Goal: Use online tool/utility: Utilize a website feature to perform a specific function

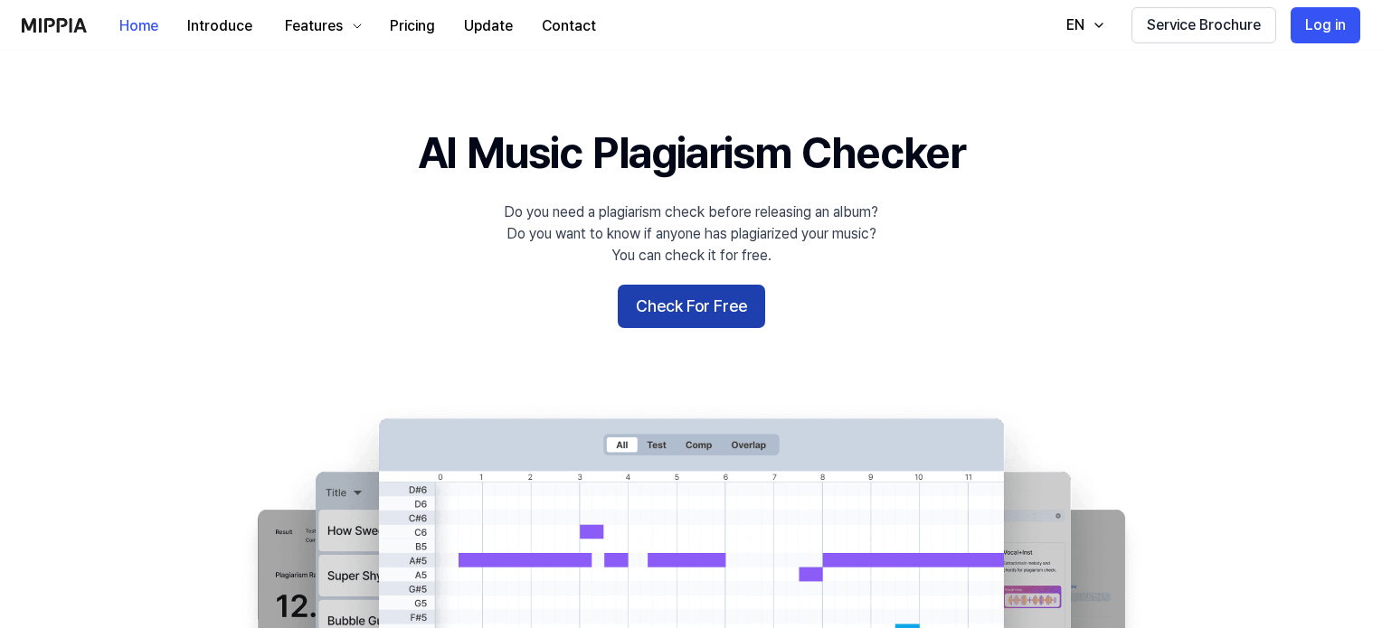
click at [720, 320] on button "Check For Free" at bounding box center [691, 306] width 147 height 43
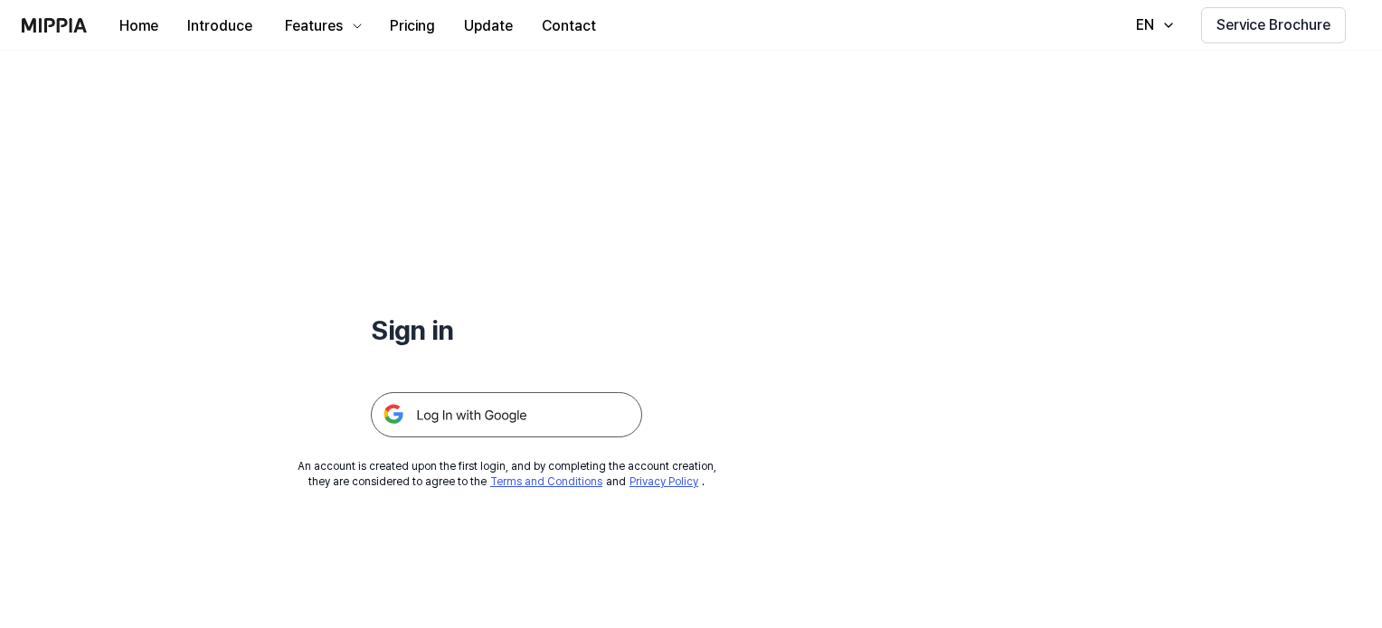
click at [523, 421] on img at bounding box center [506, 414] width 271 height 45
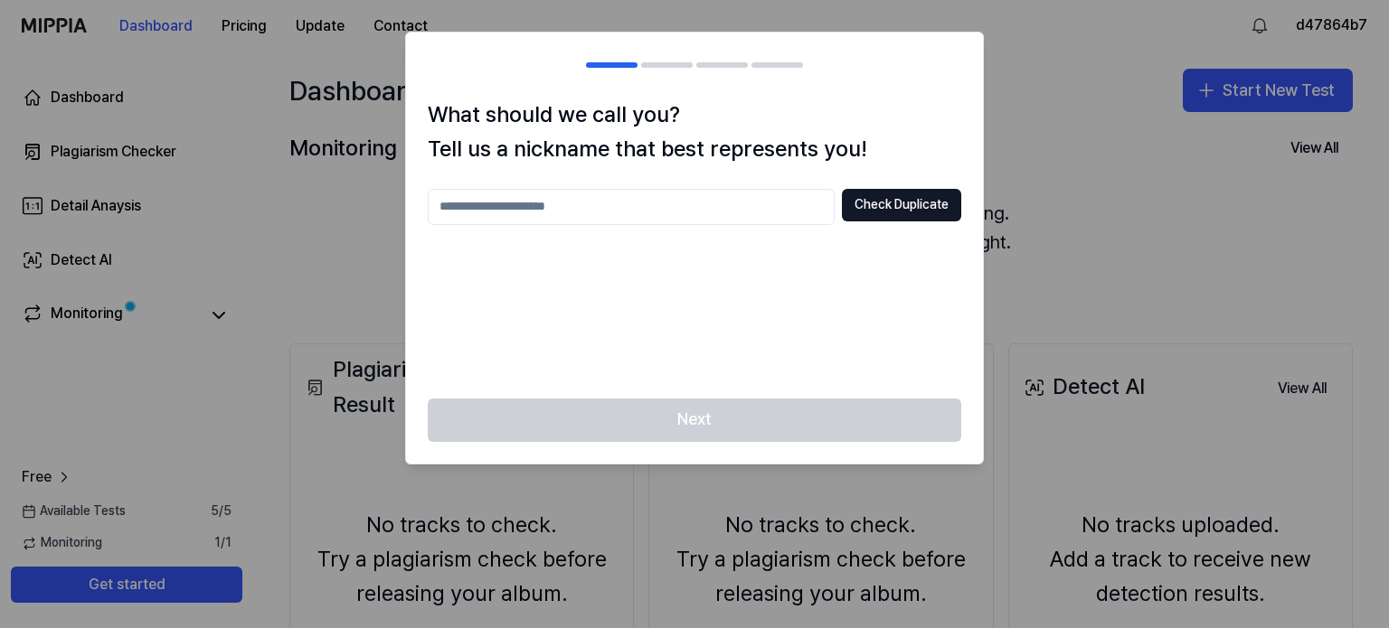
click at [586, 212] on input "text" at bounding box center [631, 207] width 407 height 36
type input "*********"
click at [897, 209] on button "Check Duplicate" at bounding box center [901, 205] width 119 height 33
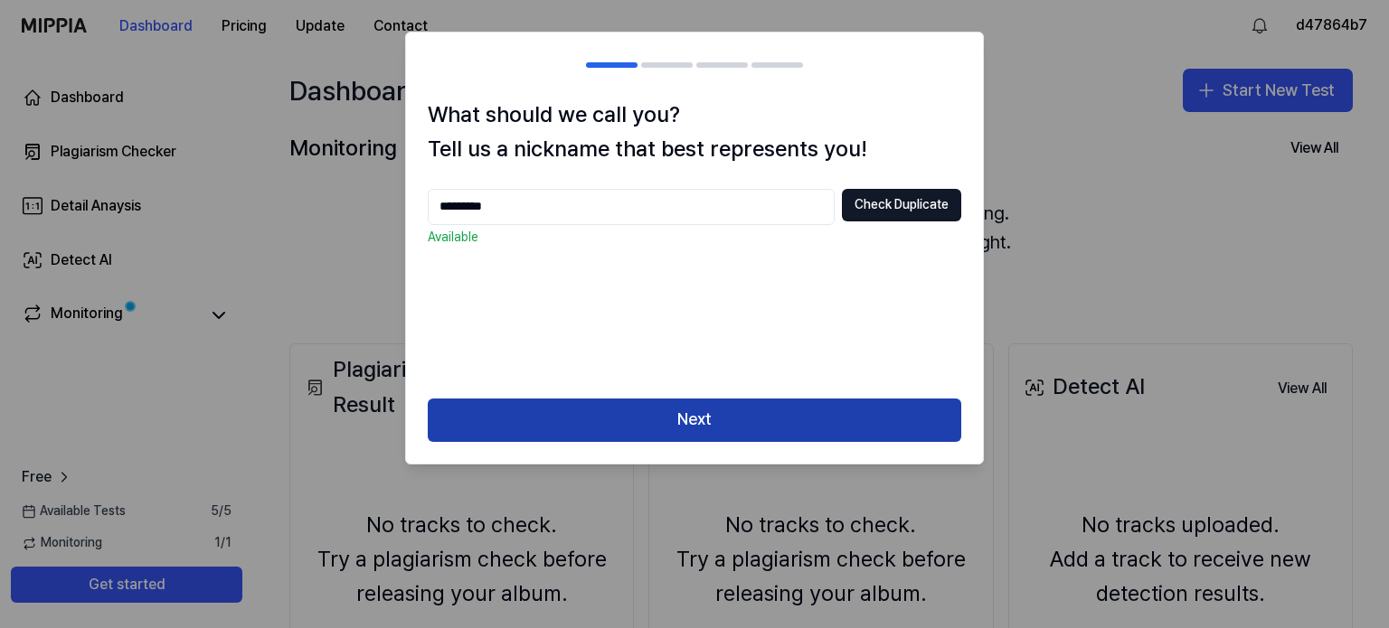
click at [745, 419] on button "Next" at bounding box center [695, 420] width 534 height 43
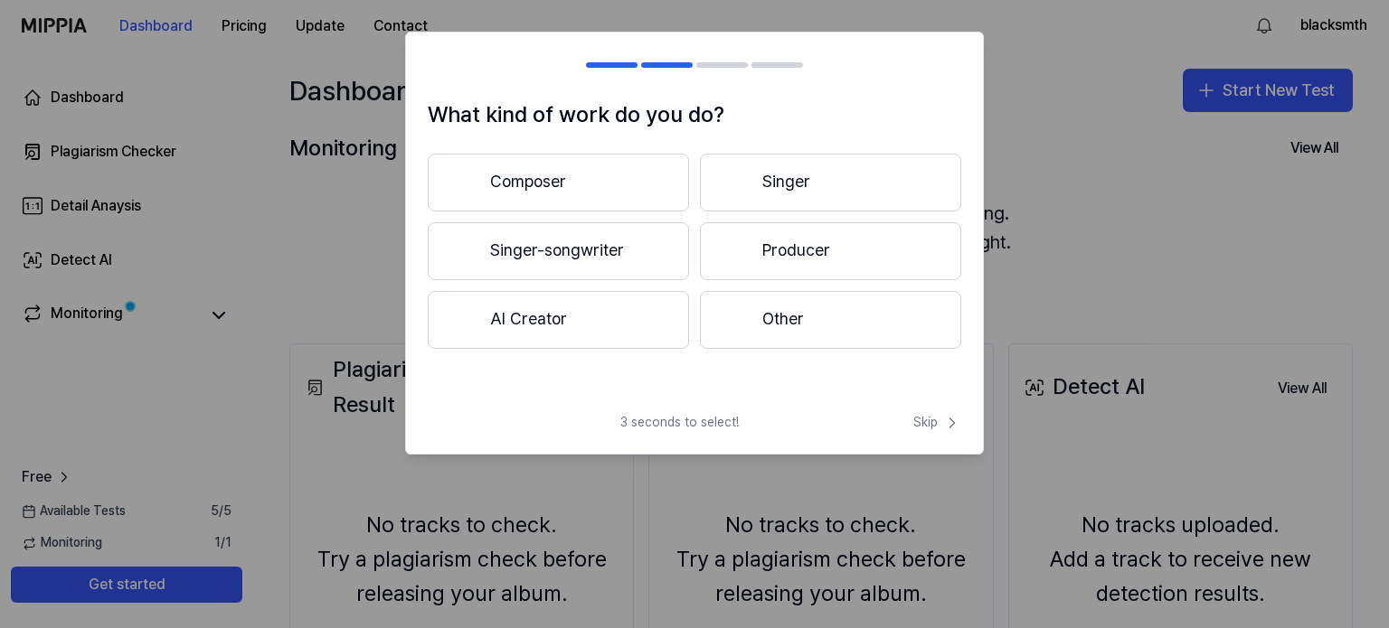
click at [611, 256] on button "Singer-songwriter" at bounding box center [558, 251] width 261 height 58
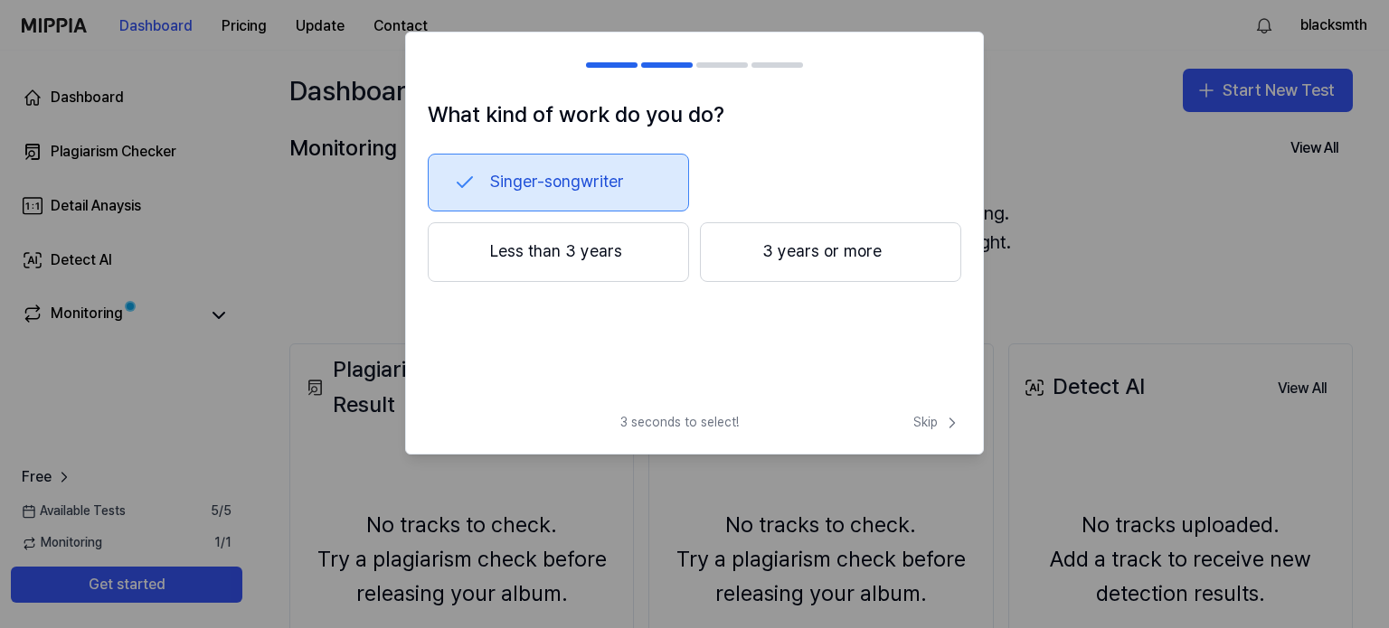
click at [798, 251] on button "3 years or more" at bounding box center [830, 252] width 261 height 60
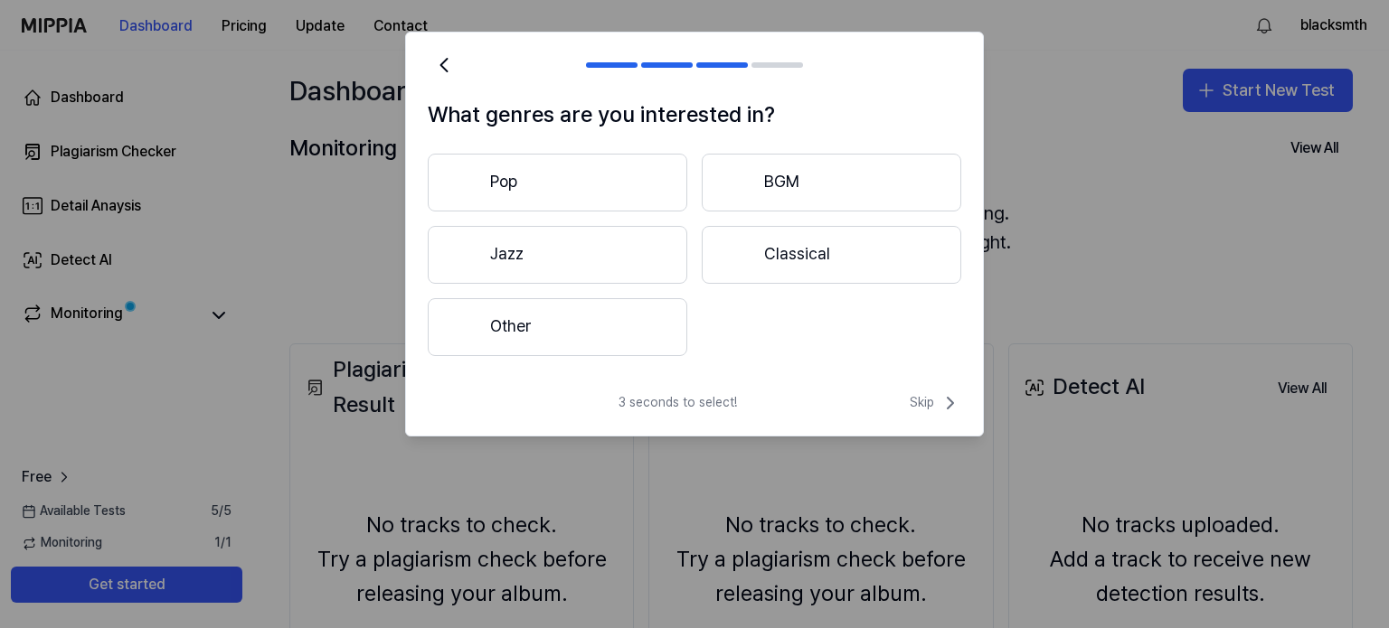
click at [629, 187] on button "Pop" at bounding box center [558, 183] width 260 height 58
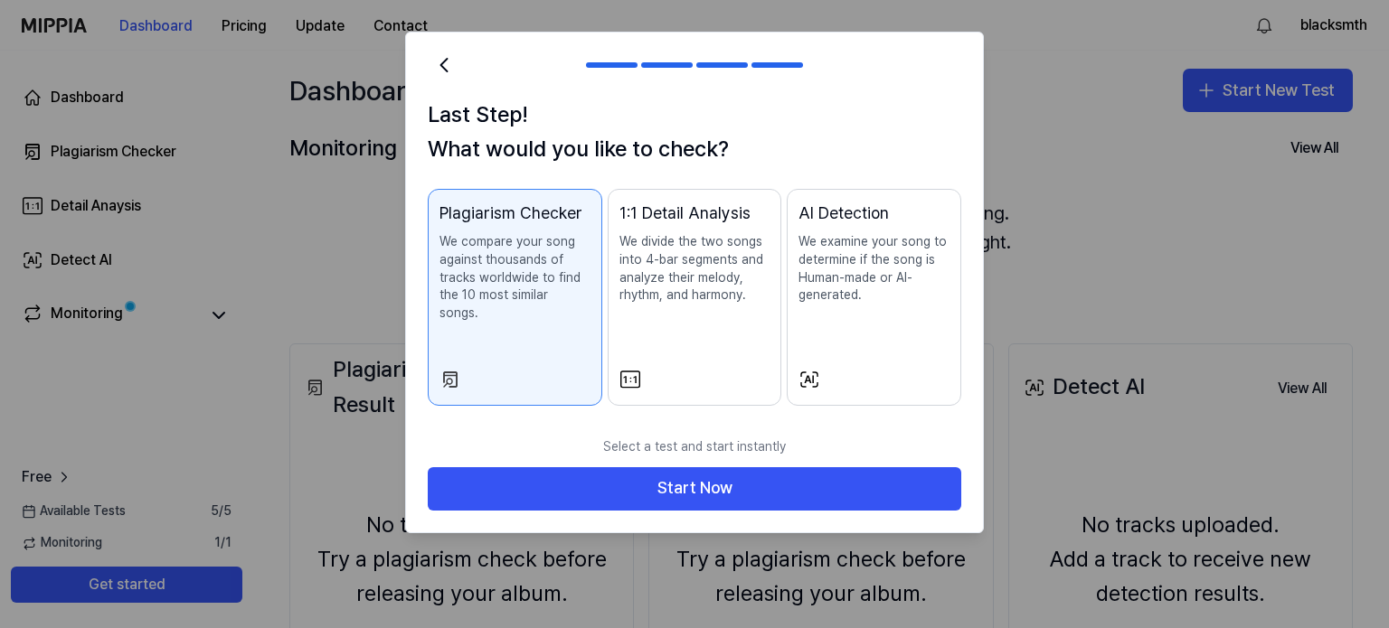
click at [691, 503] on div "Select a test and start instantly Start Now" at bounding box center [694, 480] width 577 height 105
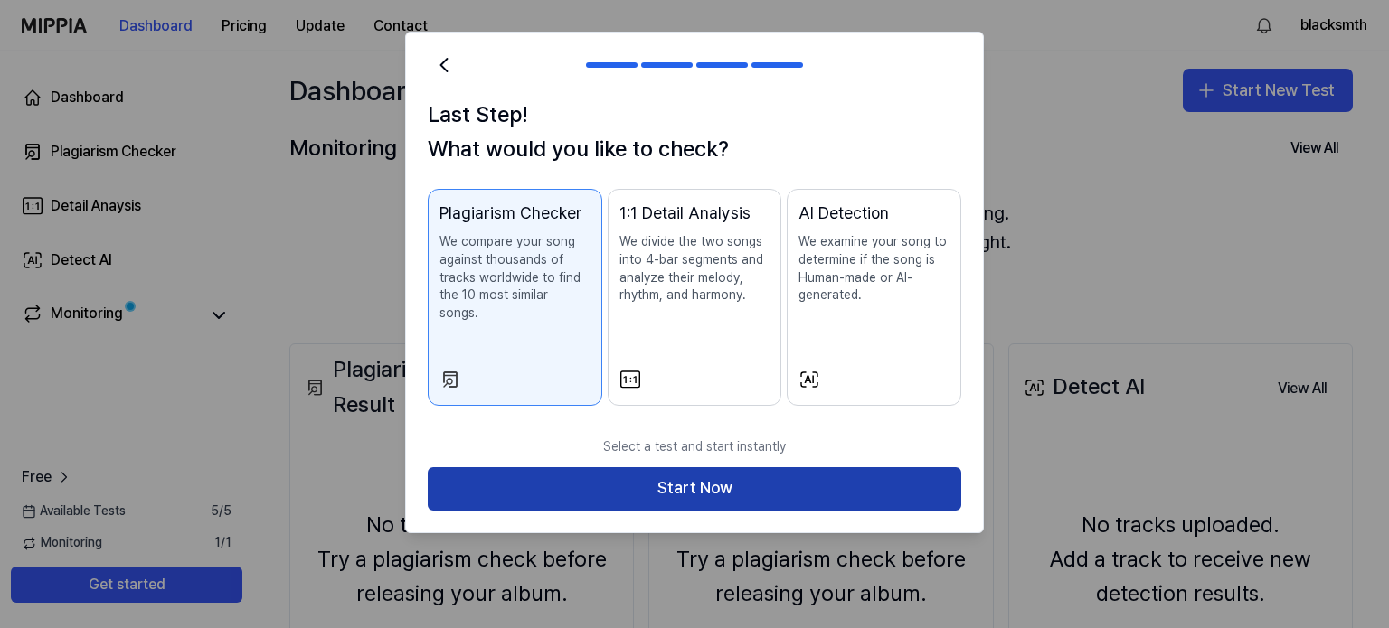
click at [695, 483] on button "Start Now" at bounding box center [695, 489] width 534 height 43
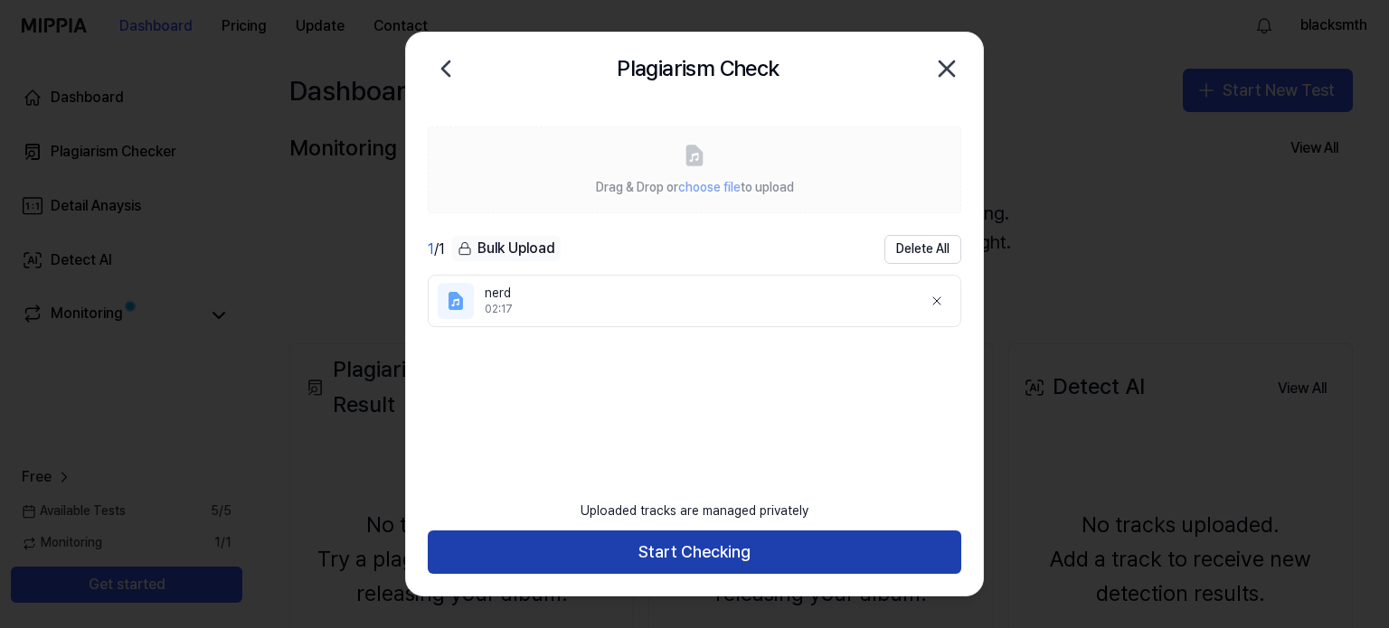
click at [574, 556] on button "Start Checking" at bounding box center [695, 552] width 534 height 43
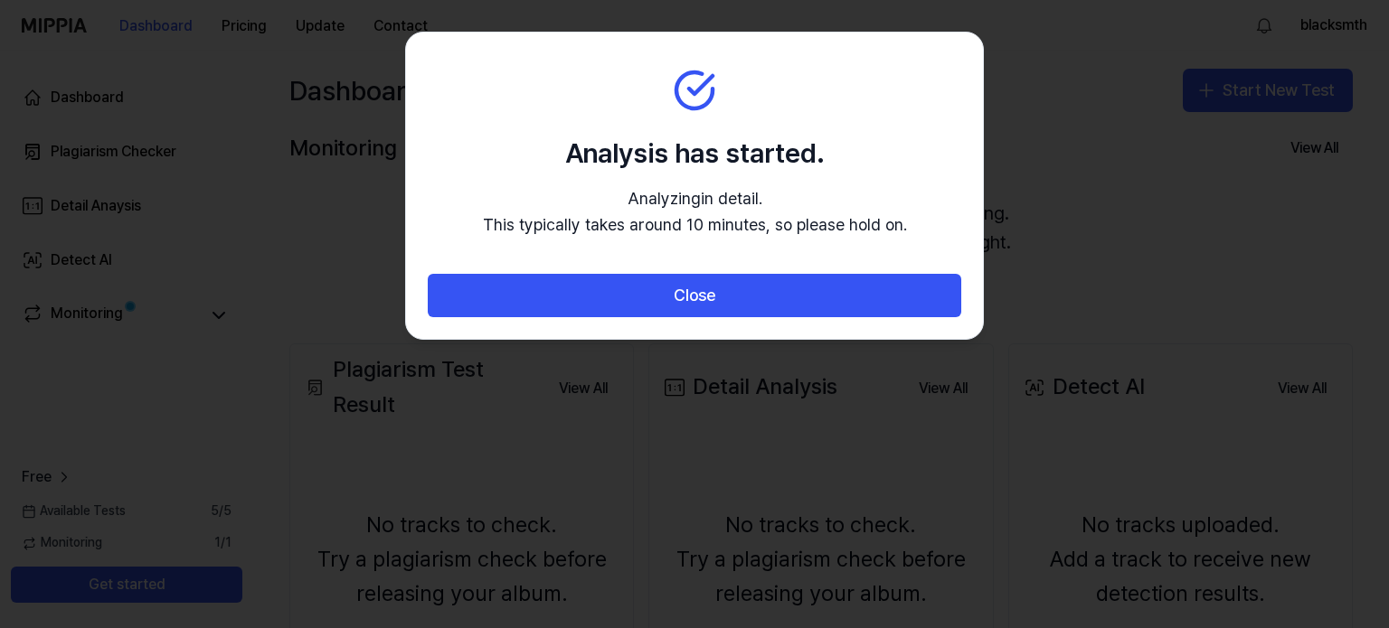
click at [615, 546] on div at bounding box center [694, 314] width 1389 height 628
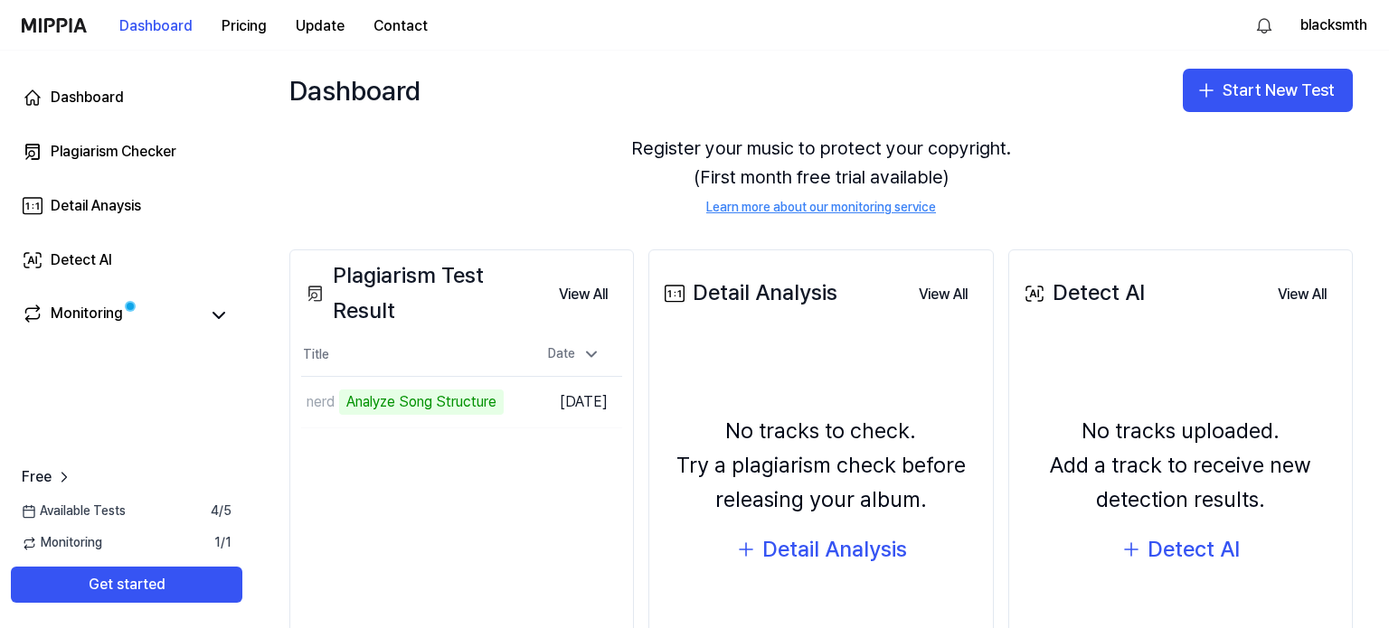
scroll to position [96, 0]
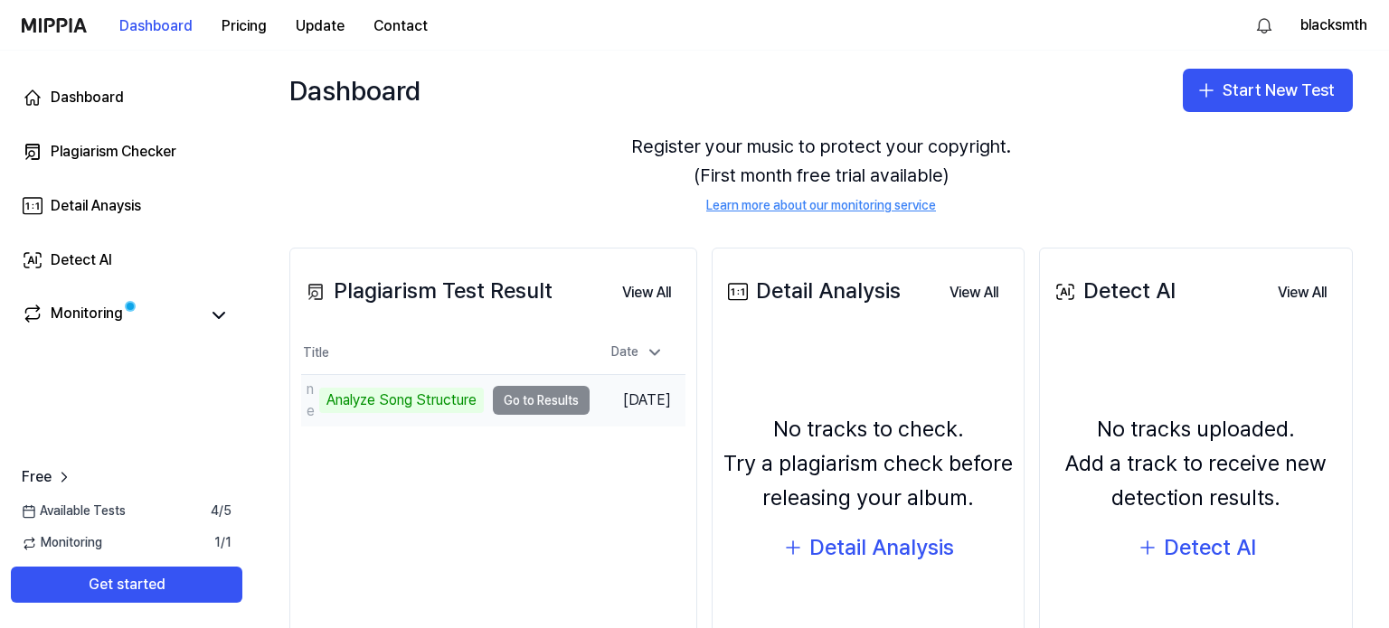
click at [538, 392] on td "nerd Analyze Song Structure Go to Results" at bounding box center [445, 400] width 288 height 51
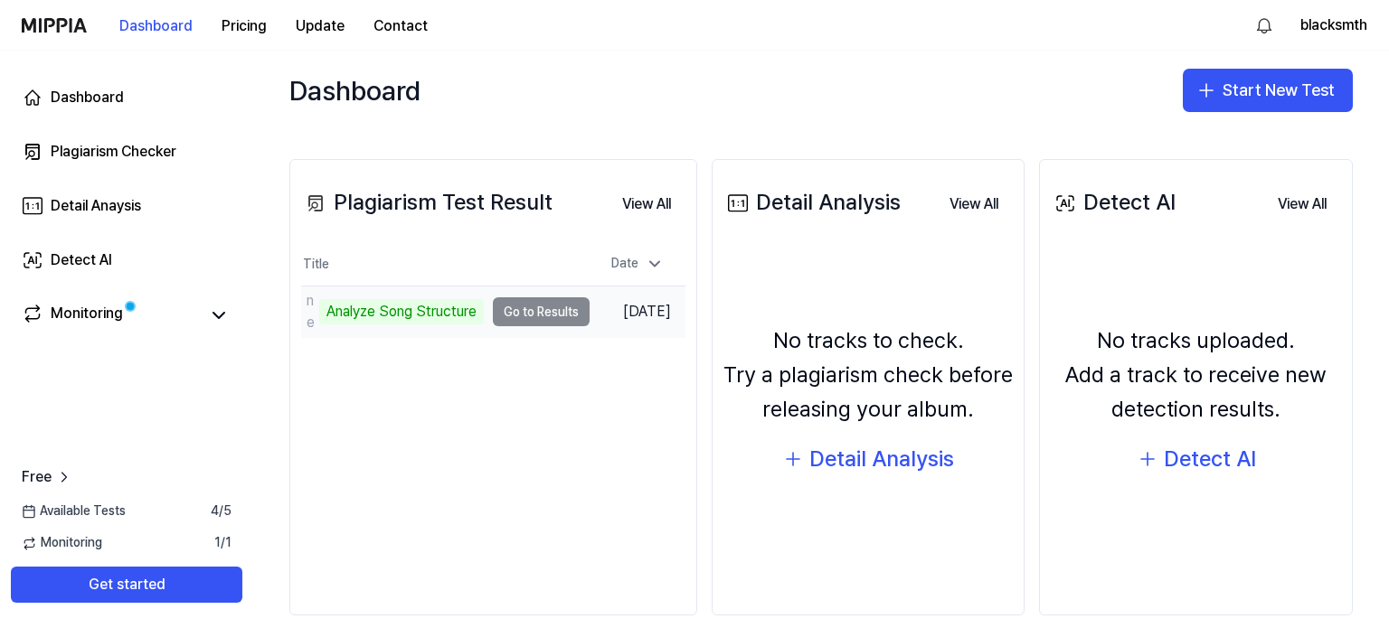
scroll to position [207, 0]
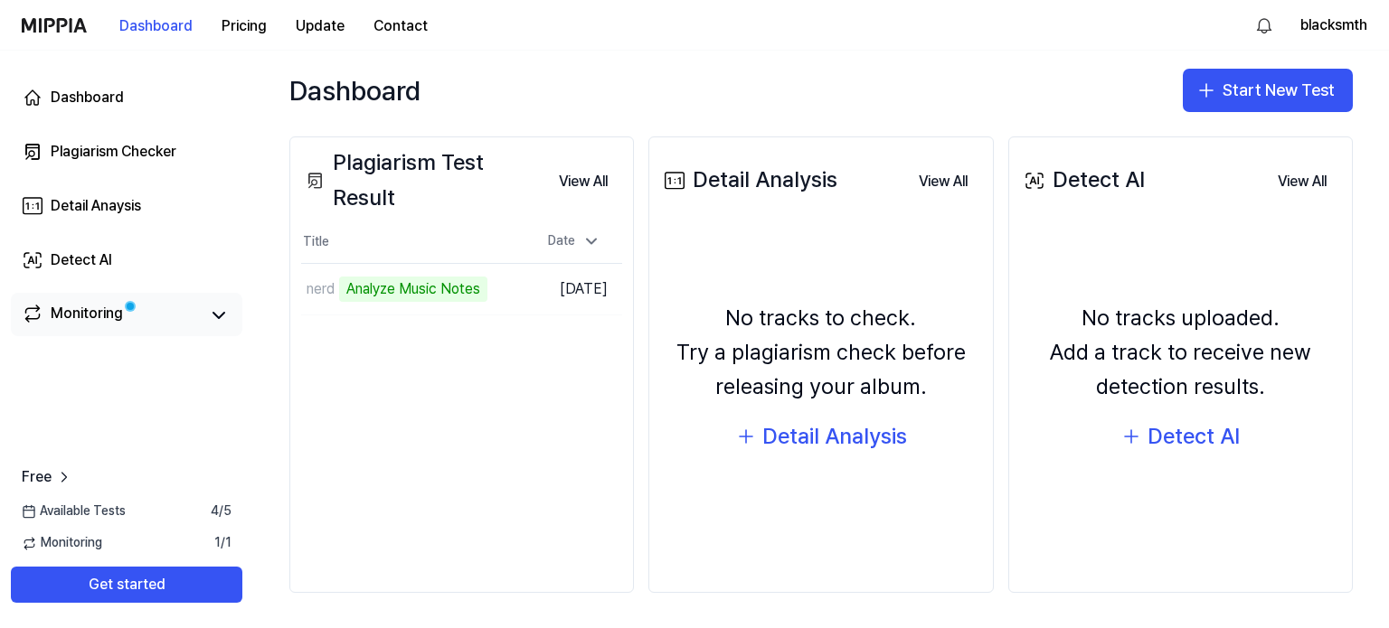
click at [152, 317] on link "Monitoring" at bounding box center [110, 315] width 177 height 25
